Goal: Task Accomplishment & Management: Use online tool/utility

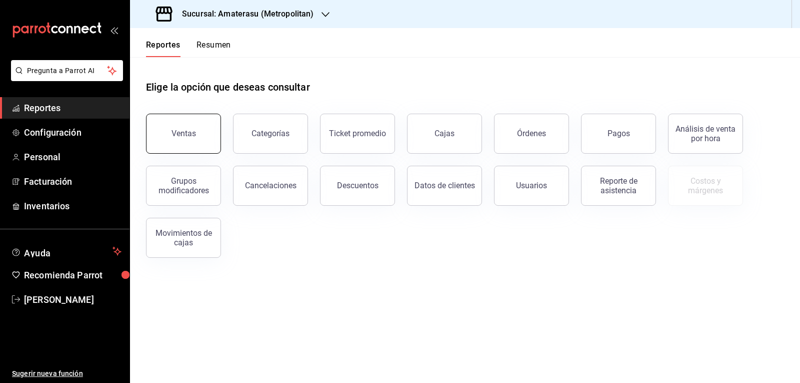
click at [199, 146] on button "Ventas" at bounding box center [183, 134] width 75 height 40
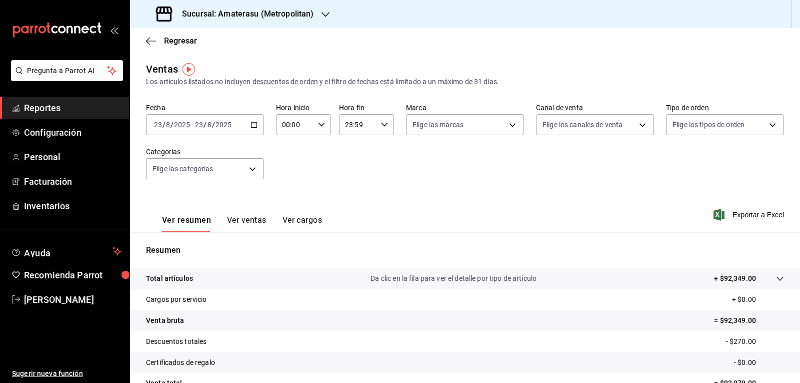
click at [318, 127] on icon "button" at bounding box center [321, 124] width 7 height 7
click at [284, 167] on span "05" at bounding box center [289, 170] width 12 height 8
type input "05:00"
click at [511, 132] on div at bounding box center [400, 191] width 800 height 383
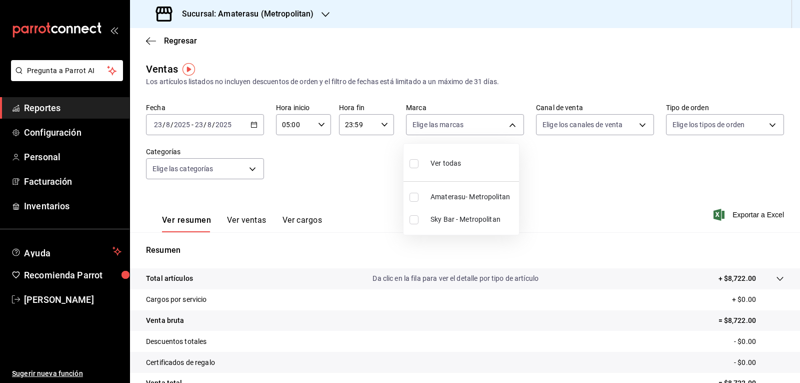
click at [510, 127] on body "Pregunta a Parrot AI Reportes Configuración Personal Facturación Inventarios Ay…" at bounding box center [400, 191] width 800 height 383
click at [415, 198] on input "checkbox" at bounding box center [414, 197] width 9 height 9
checkbox input "true"
type input "e4cd7fcb-d45b-43ae-a99f-ad4ccfcd9032"
click at [548, 203] on div at bounding box center [400, 191] width 800 height 383
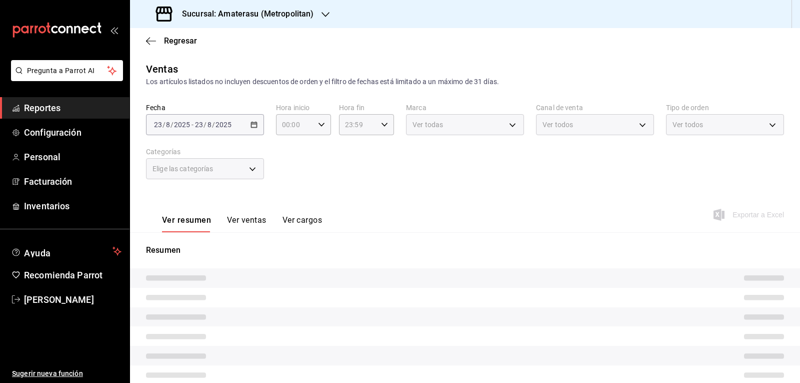
type input "05:00"
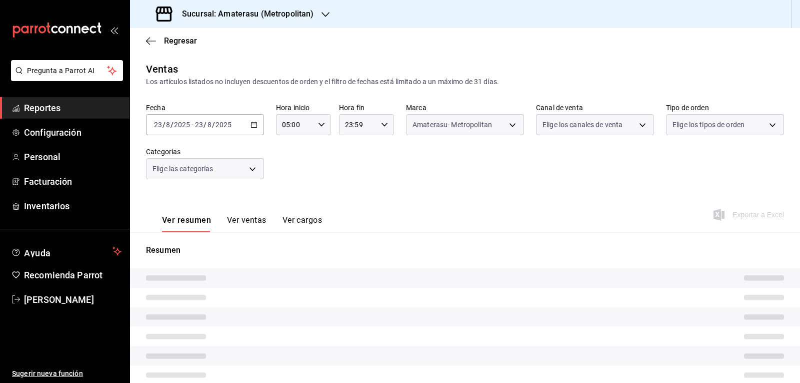
type input "e4cd7fcb-d45b-43ae-a99f-ad4ccfcd9032"
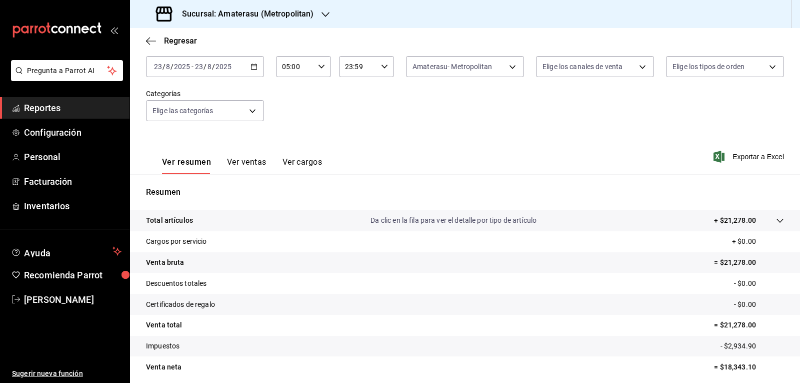
scroll to position [97, 0]
